Goal: Information Seeking & Learning: Check status

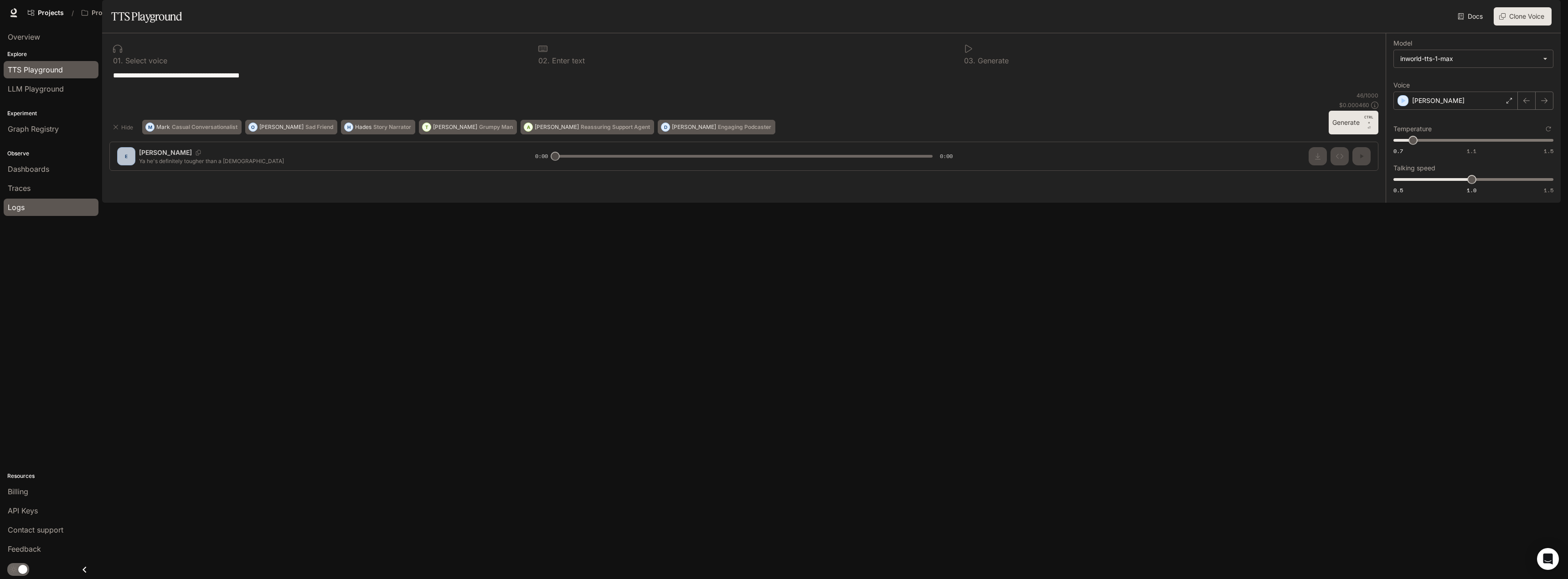
click at [26, 206] on div "Logs" at bounding box center [51, 207] width 86 height 11
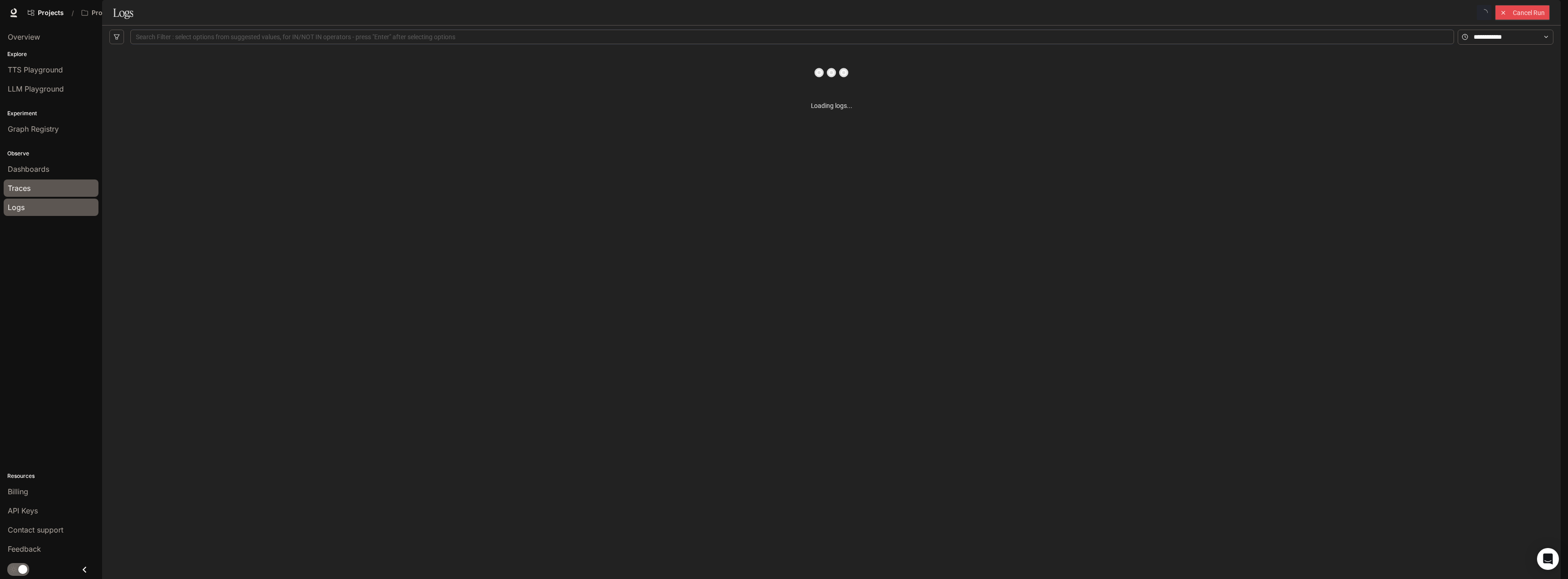
click at [29, 186] on span "Traces" at bounding box center [19, 188] width 23 height 11
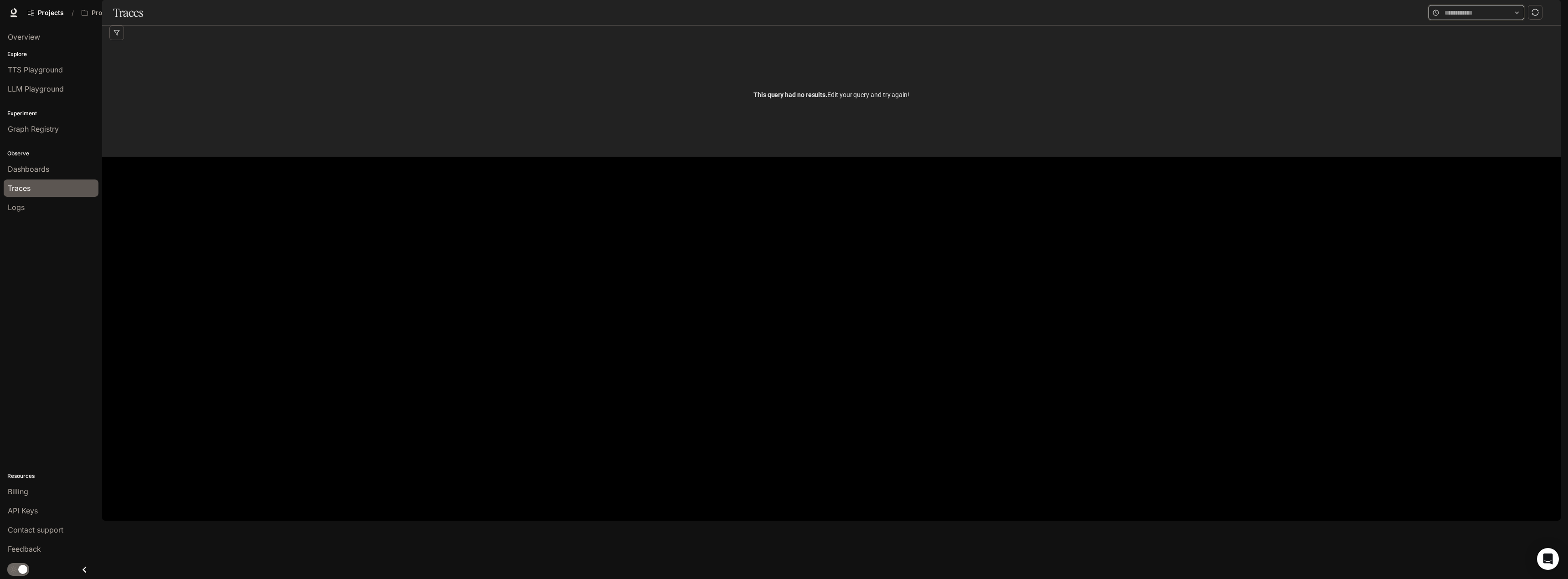
click at [1502, 18] on input "text" at bounding box center [1476, 13] width 64 height 10
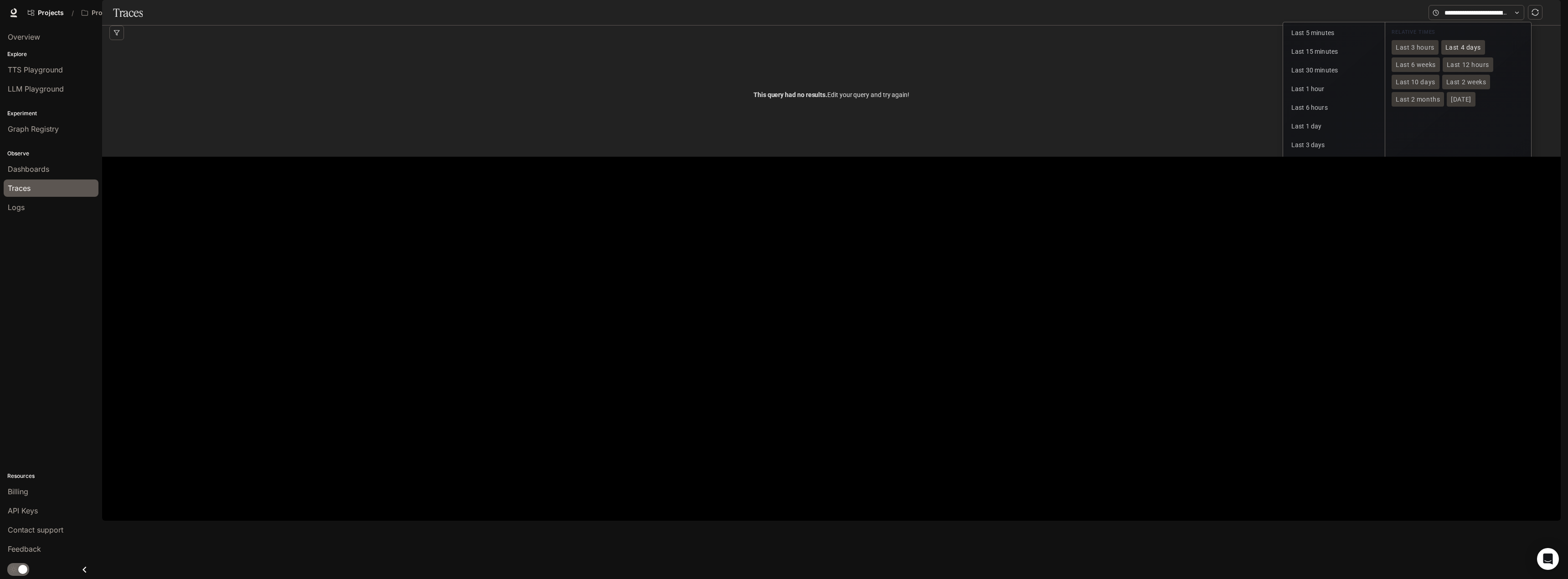
click at [1465, 52] on span "Last 4 days" at bounding box center [1463, 47] width 35 height 8
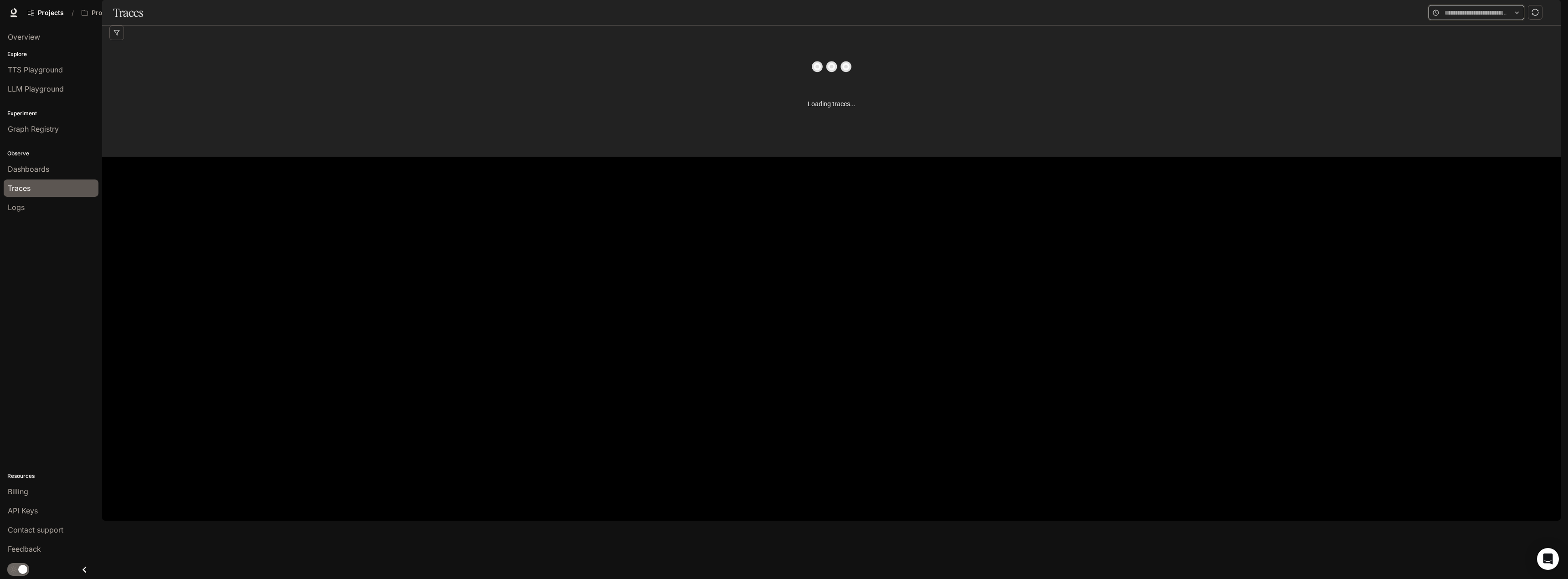
click at [1493, 18] on input "text" at bounding box center [1476, 13] width 64 height 10
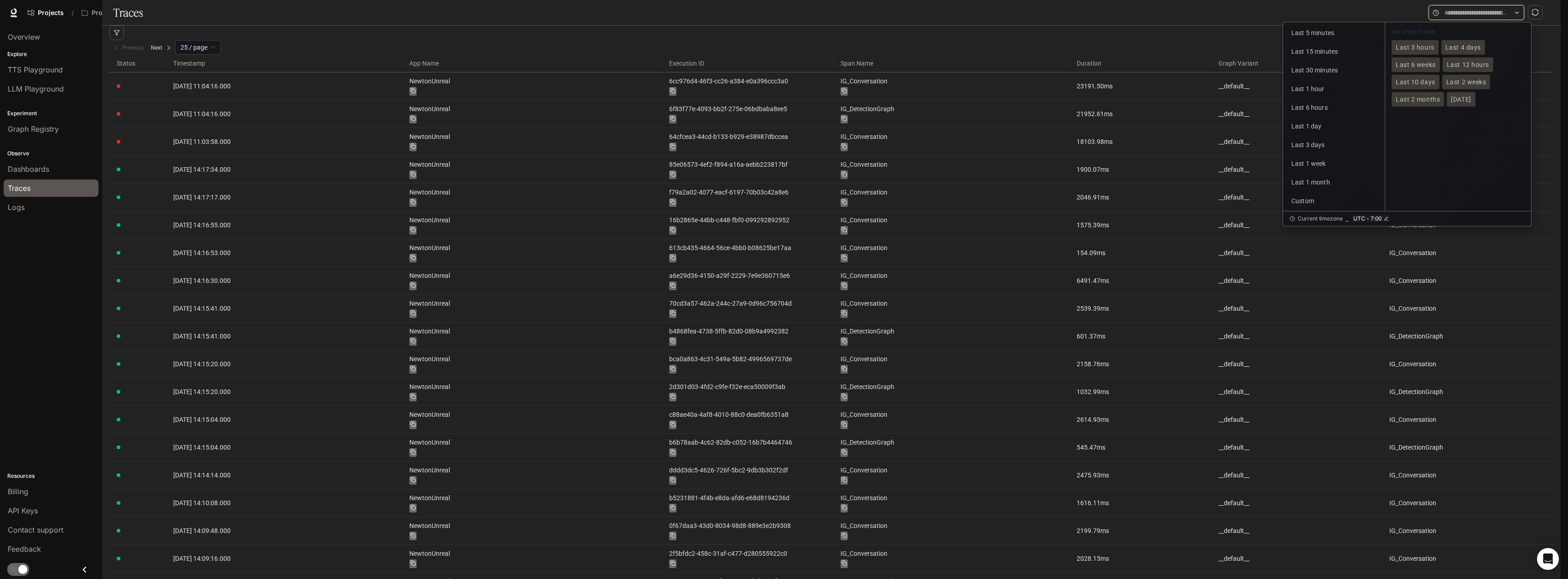
click at [1493, 18] on input "text" at bounding box center [1476, 13] width 64 height 10
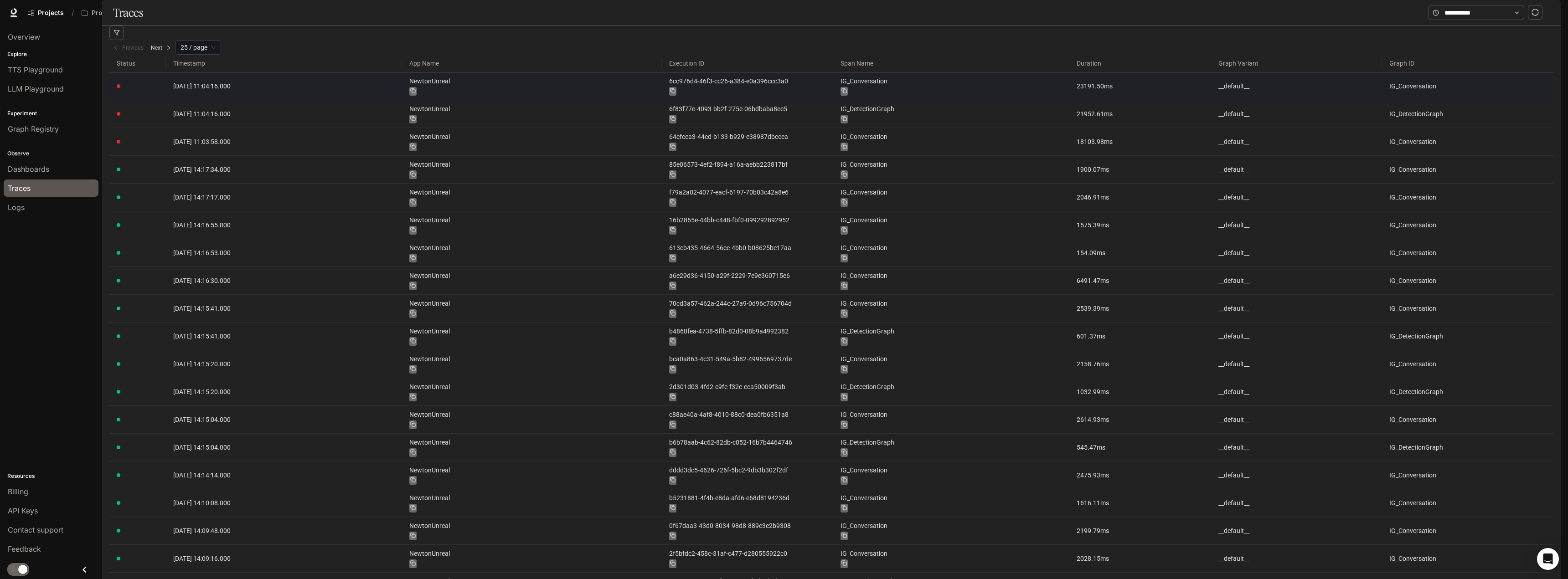
click at [1347, 91] on article "__default__" at bounding box center [1297, 86] width 157 height 10
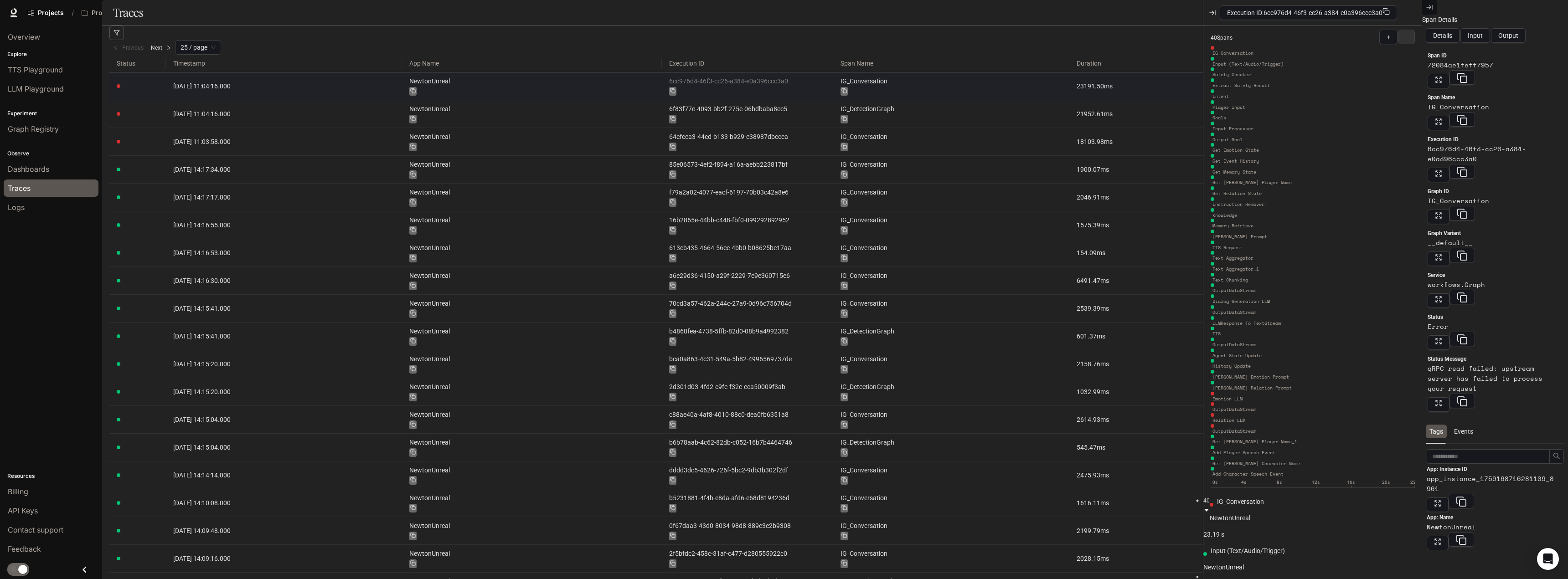
click at [805, 86] on link "6cc976d4-46f3-cc26-a384-e0a396ccc3a0" at bounding box center [747, 81] width 157 height 10
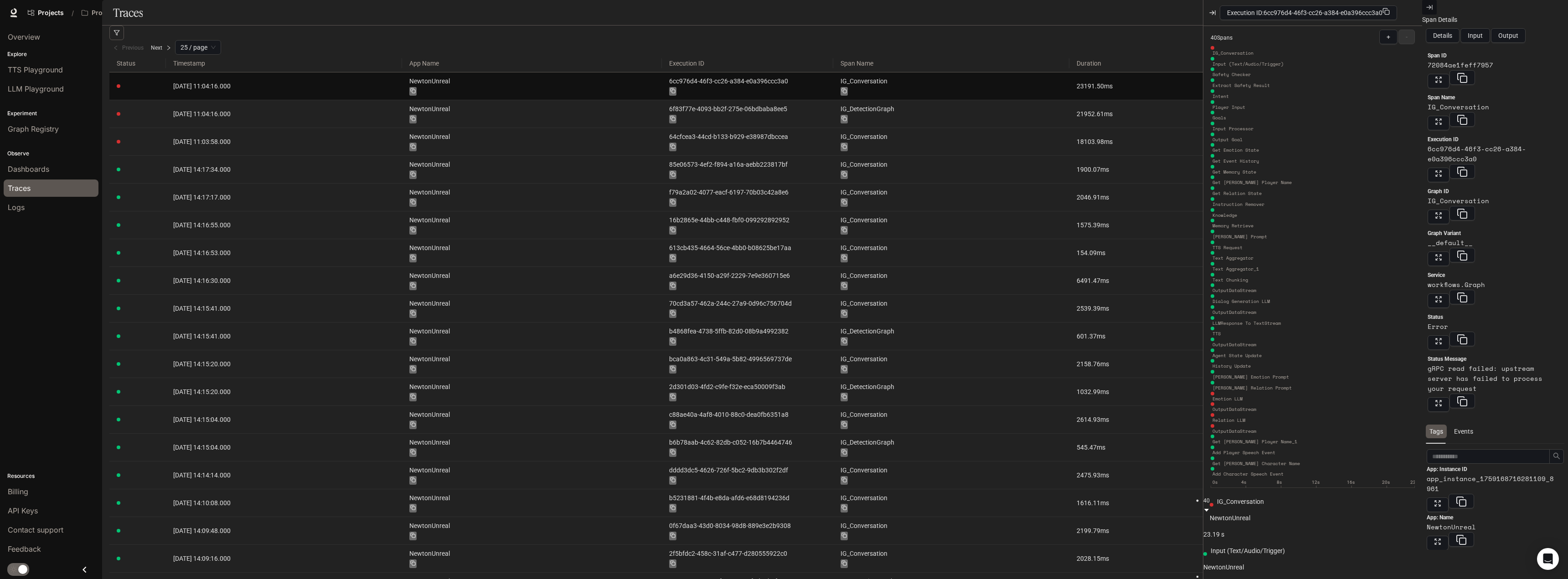
click at [1239, 562] on div "NewtonUnreal" at bounding box center [1244, 567] width 82 height 10
click at [1124, 26] on div "Traces Last 5 minutes Last 15 minutes Last 30 minutes Last 1 hour Last 6 hours …" at bounding box center [831, 13] width 1458 height 26
click at [1213, 13] on icon "button" at bounding box center [1213, 13] width 2 height 4
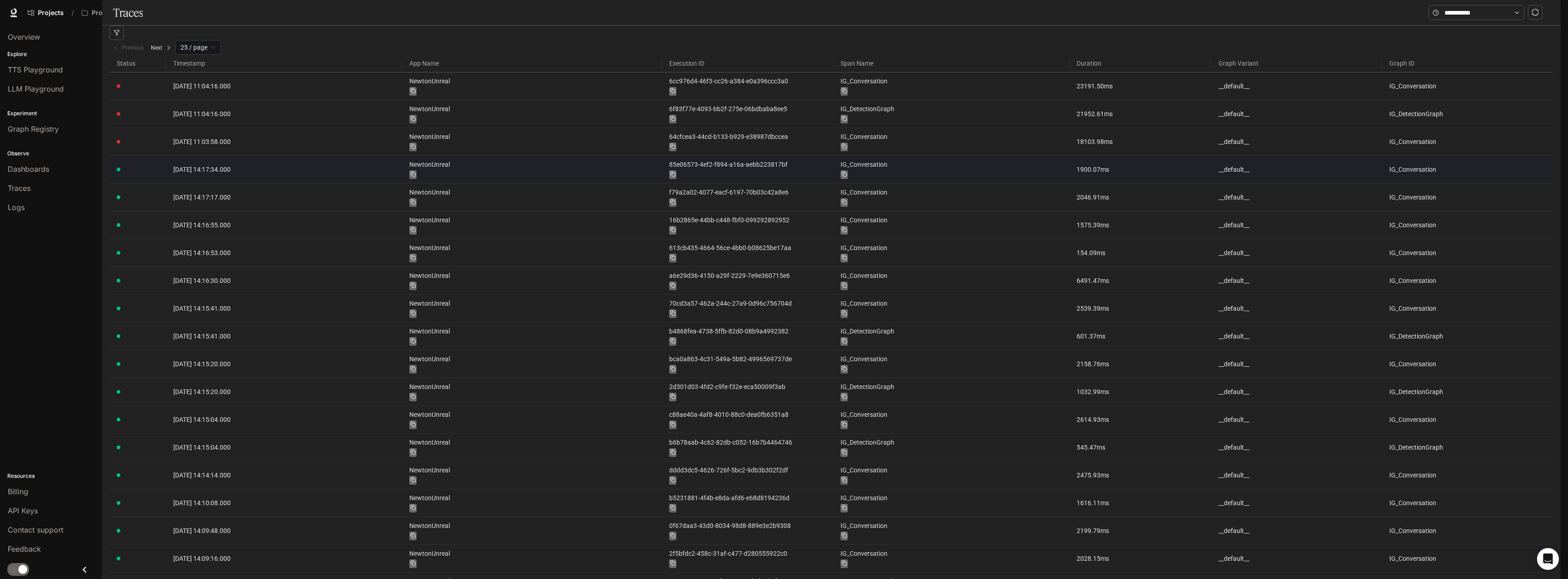
click at [1087, 164] on article "1900.07 ms" at bounding box center [1140, 169] width 127 height 10
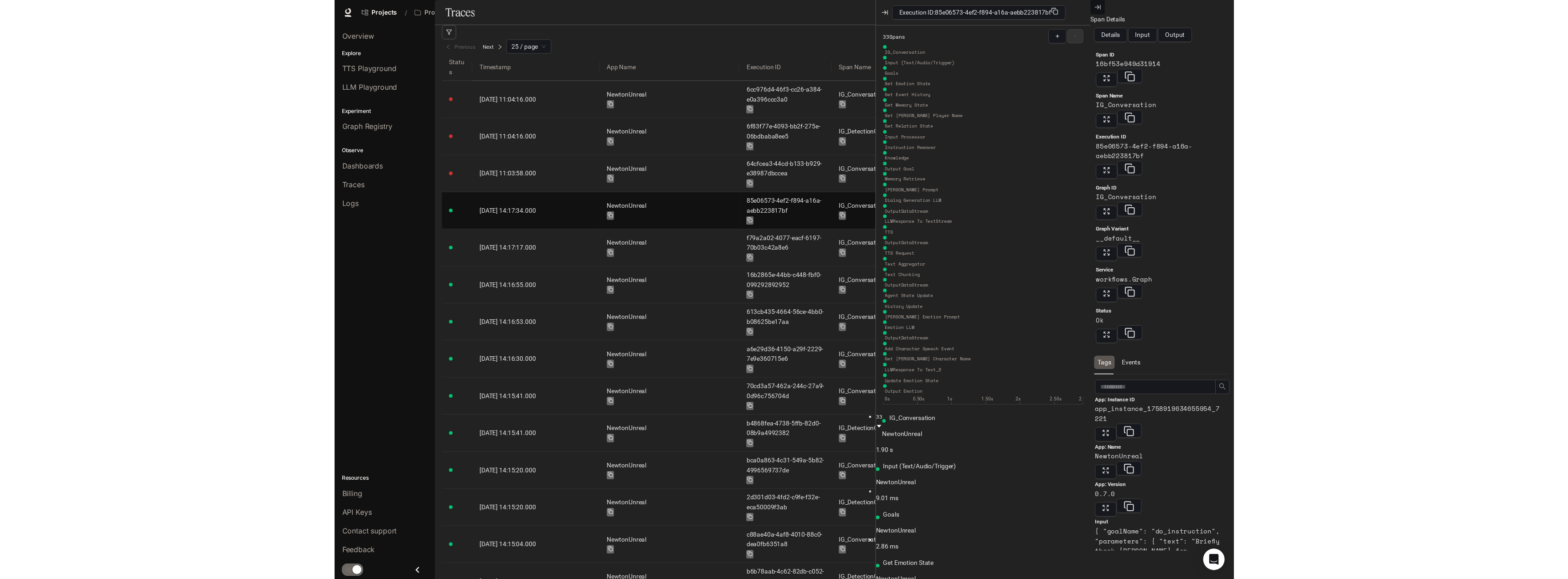
scroll to position [273, 0]
